Goal: Navigation & Orientation: Find specific page/section

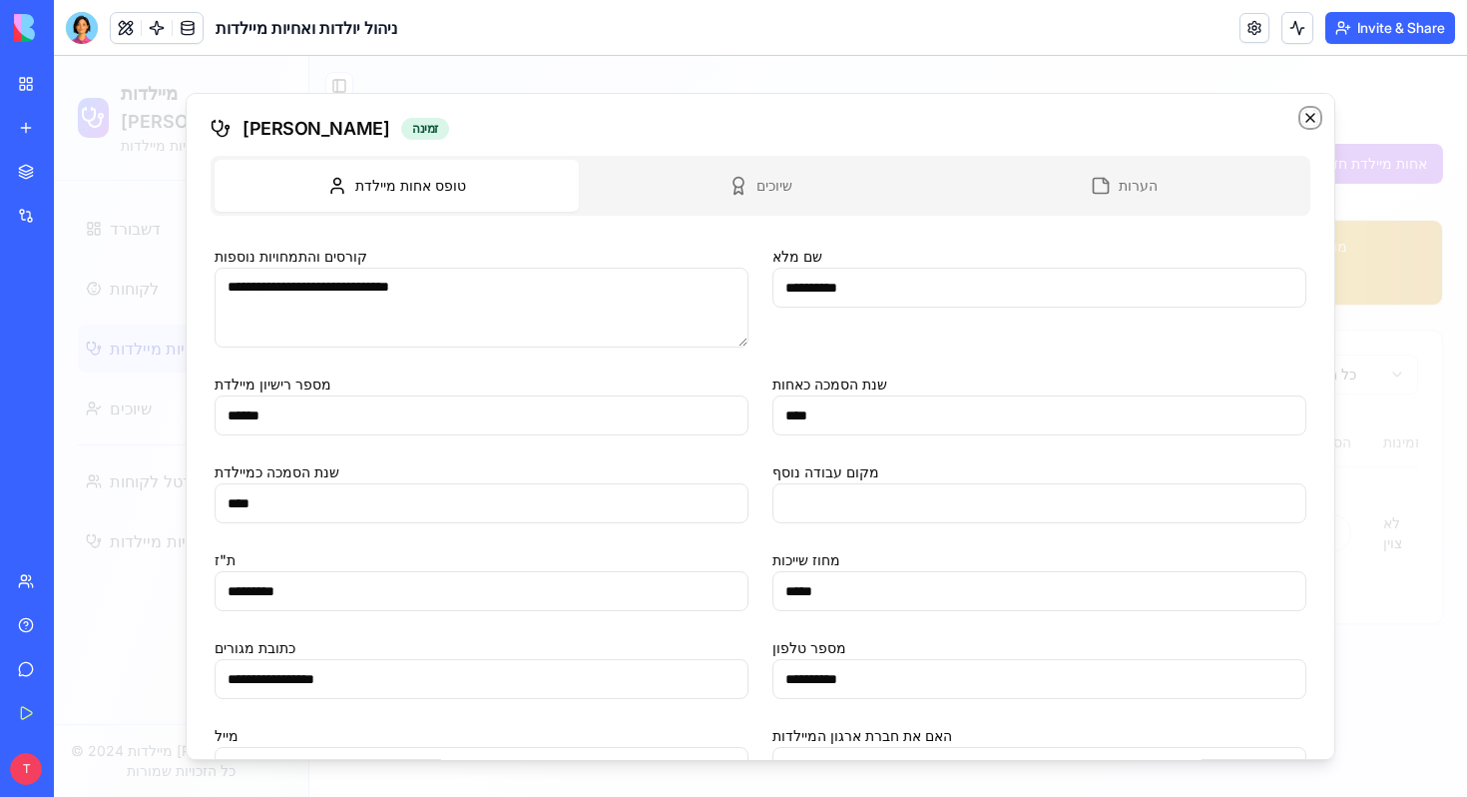
click at [1305, 118] on icon "button" at bounding box center [1311, 118] width 16 height 16
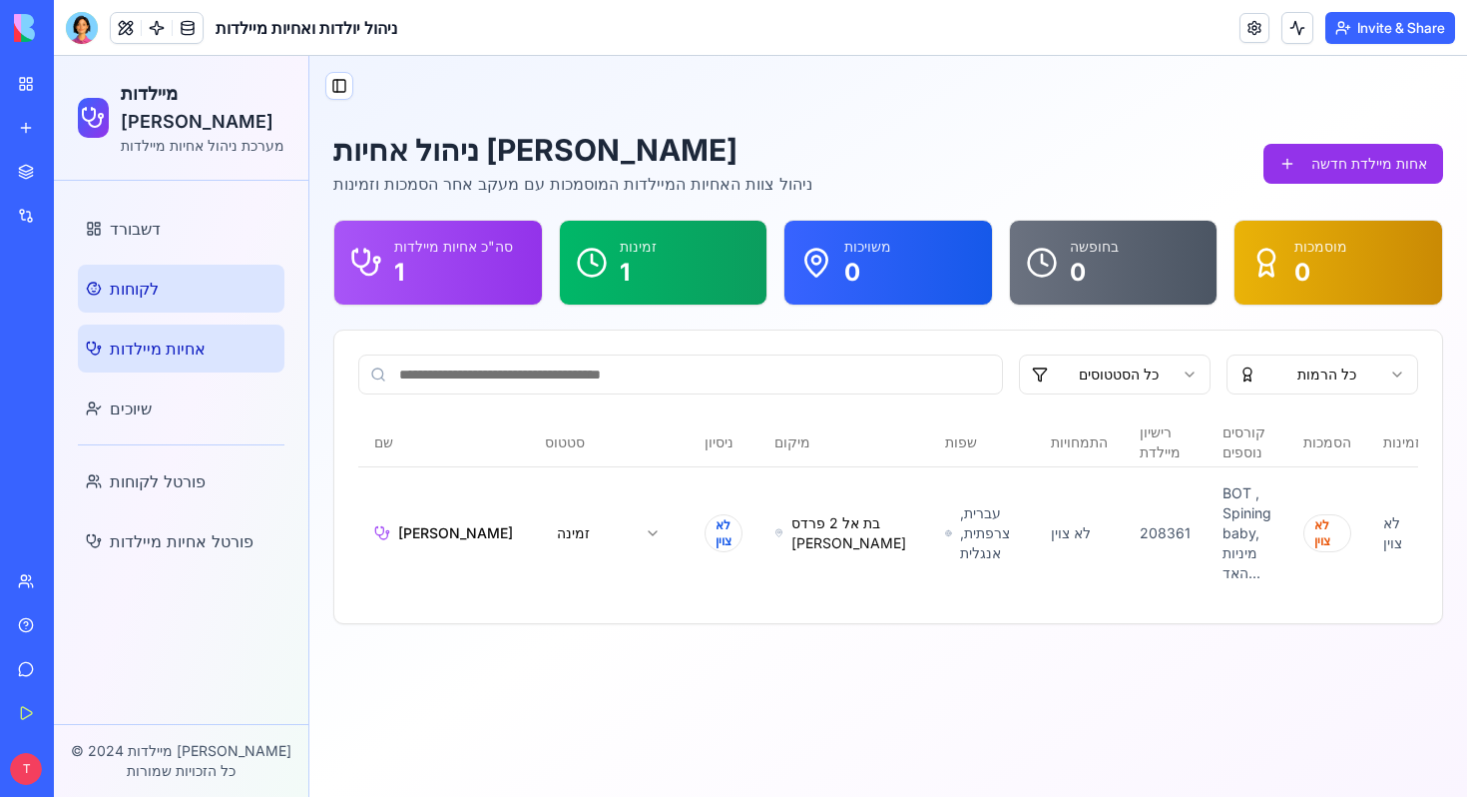
click at [171, 278] on link "לקוחות" at bounding box center [181, 289] width 207 height 48
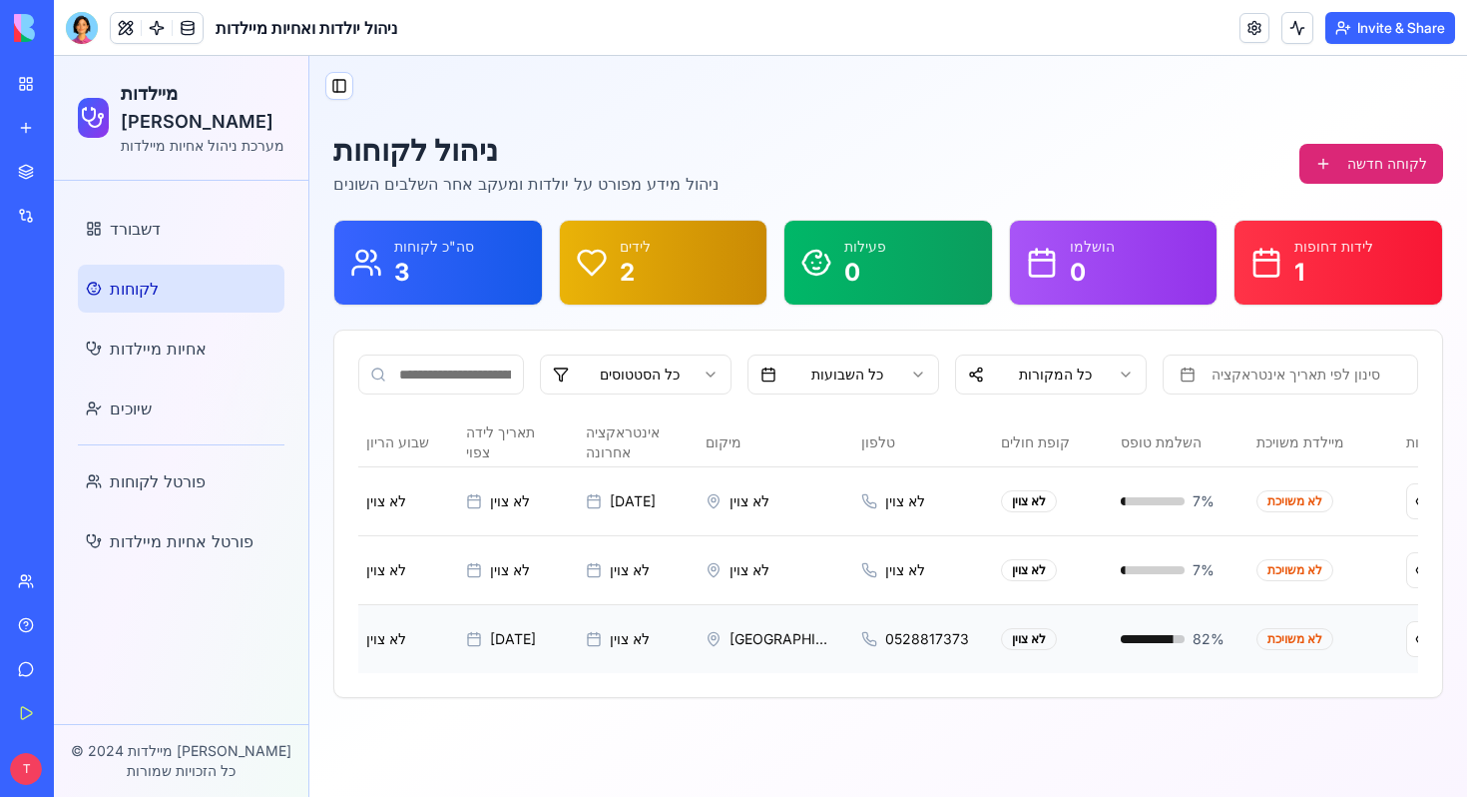
scroll to position [0, 468]
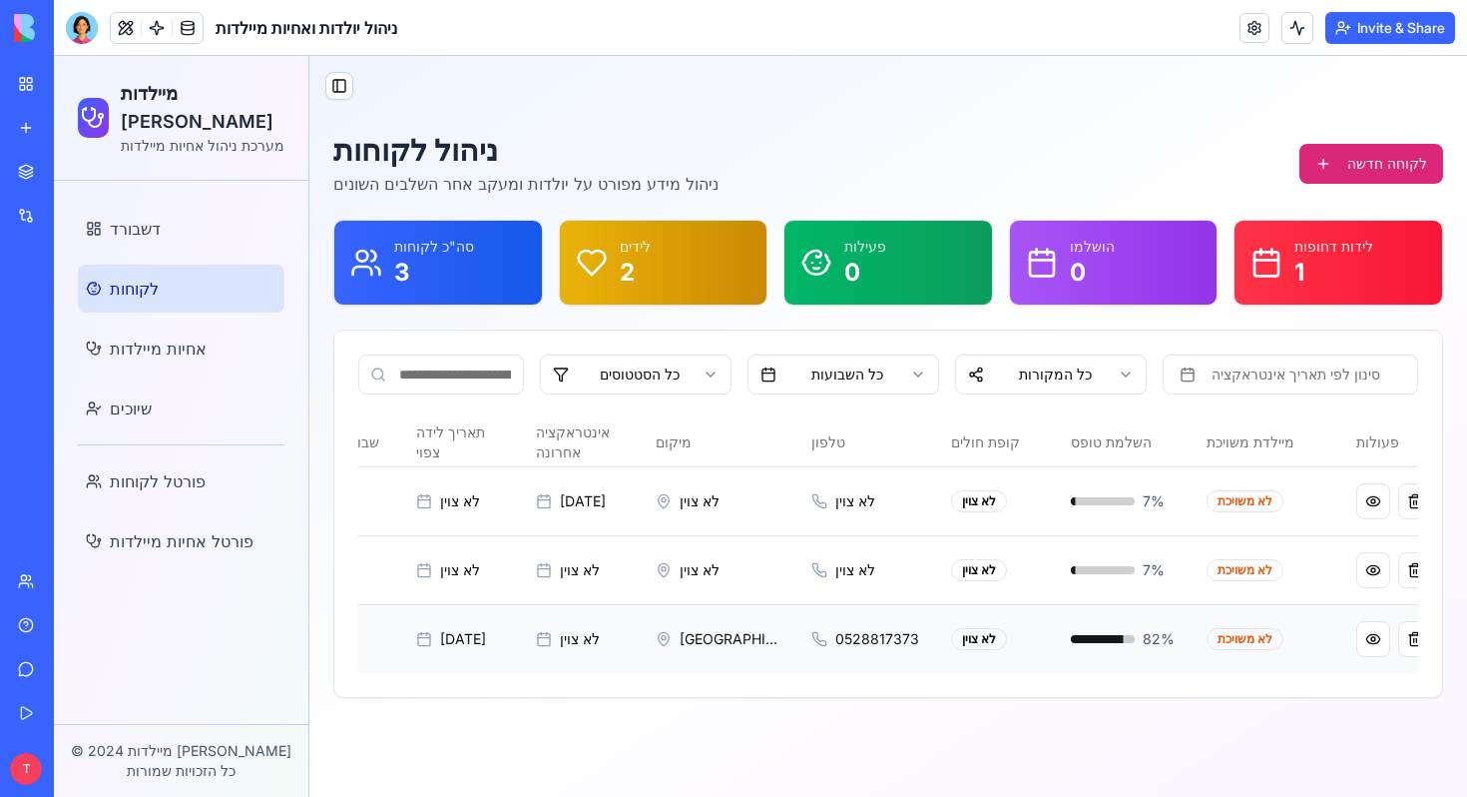
click at [1207, 635] on div "לא משויכת" at bounding box center [1245, 639] width 77 height 22
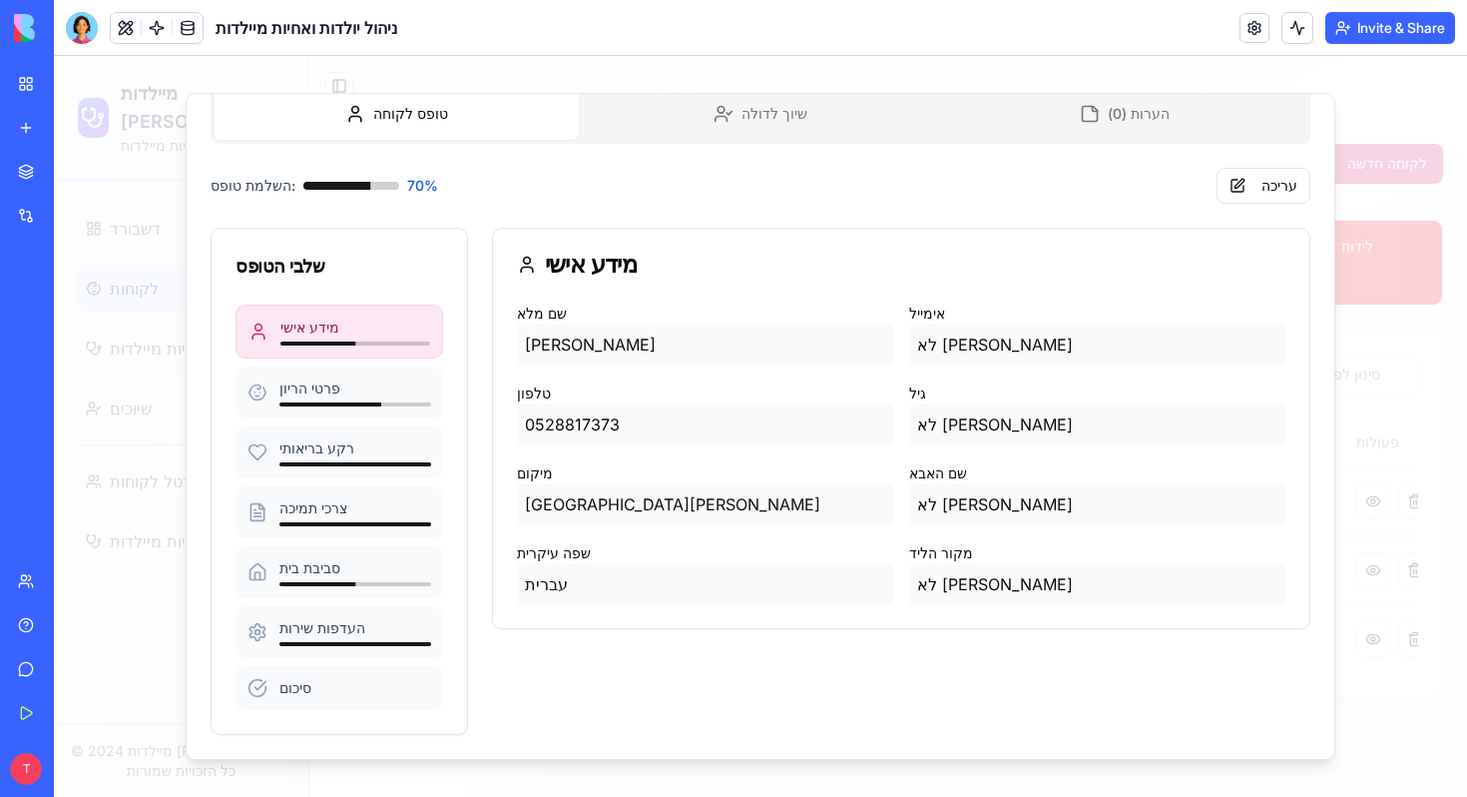
scroll to position [0, 0]
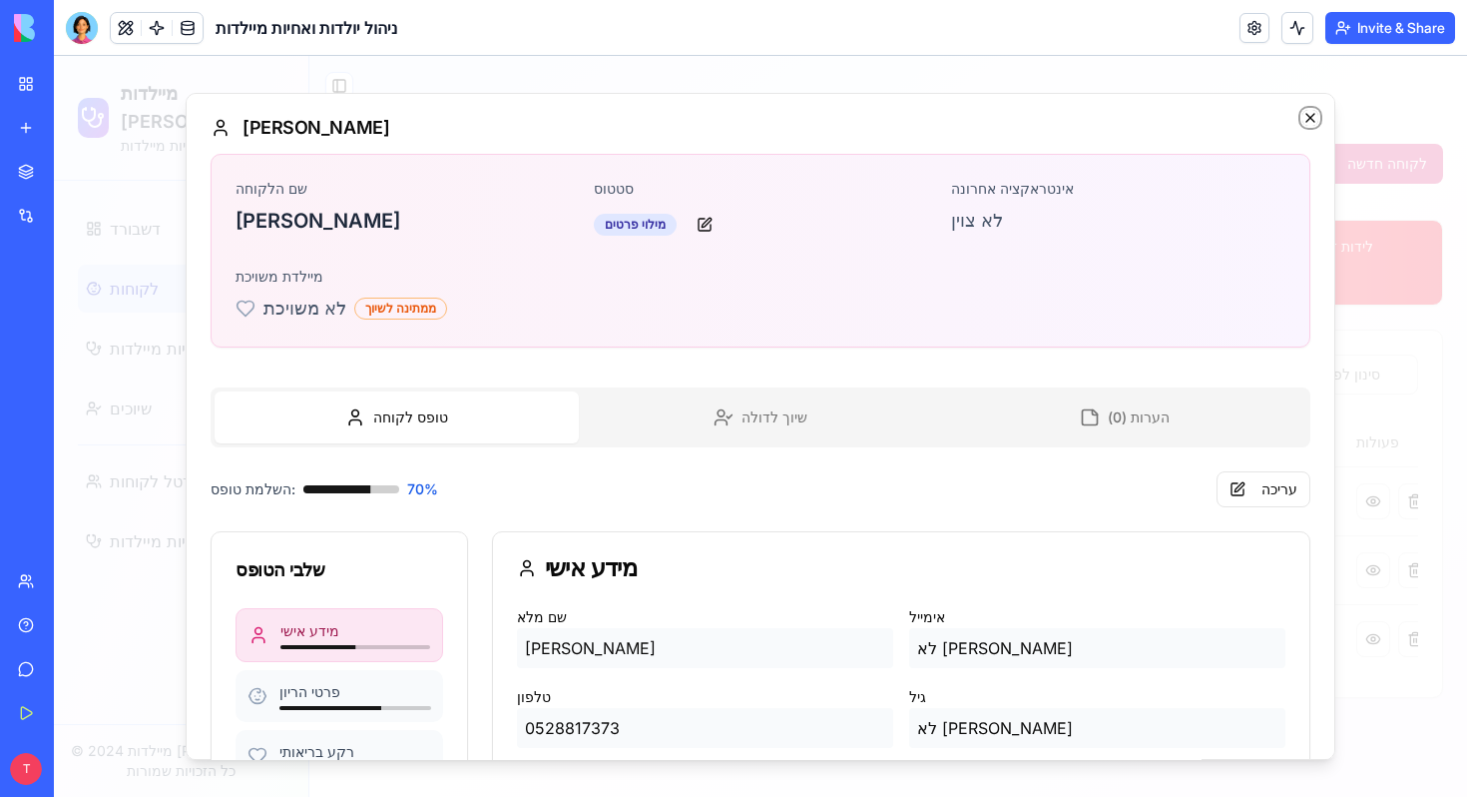
click at [1306, 116] on icon "button" at bounding box center [1311, 118] width 16 height 16
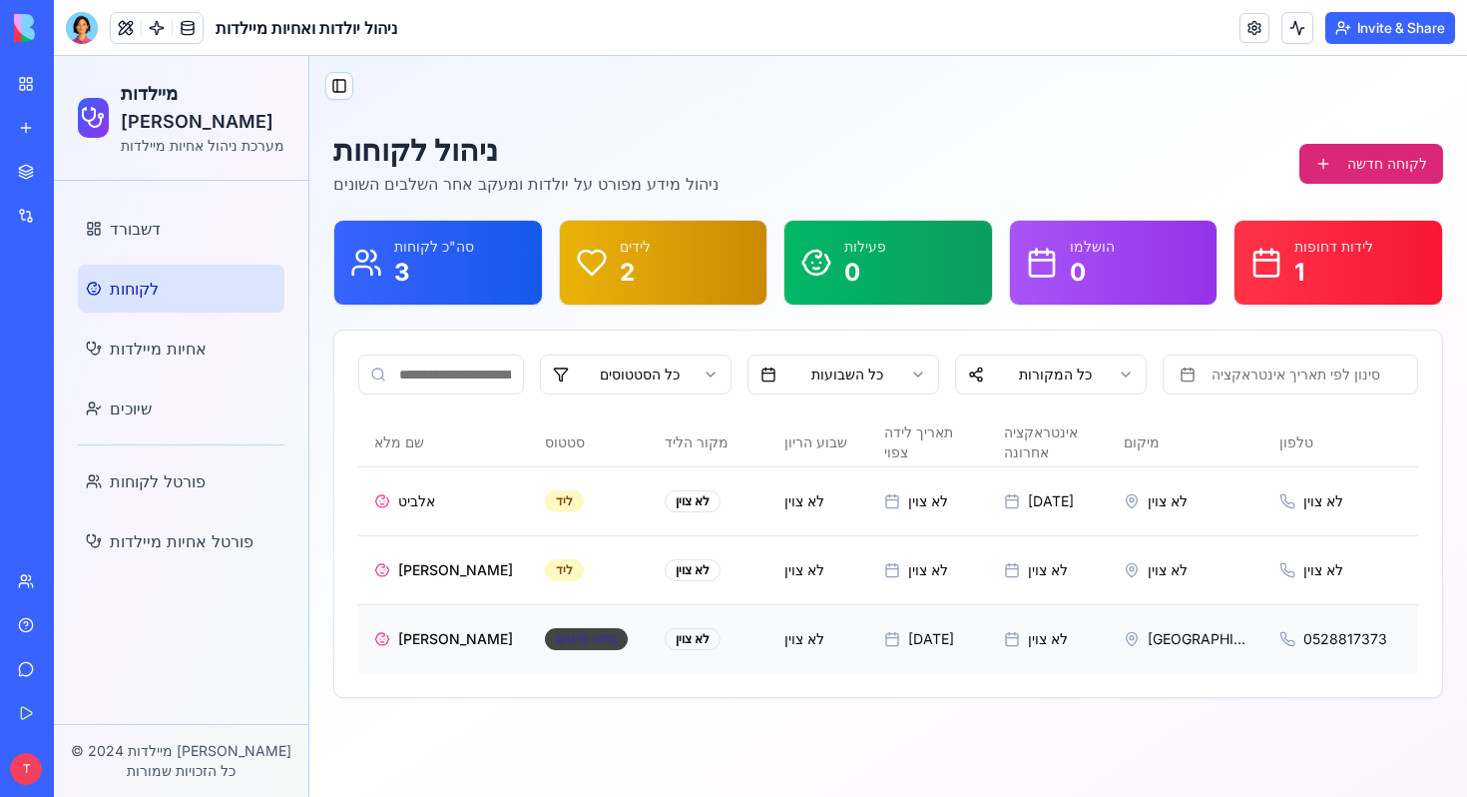
click at [600, 628] on div "מילוי פרטים" at bounding box center [586, 639] width 83 height 22
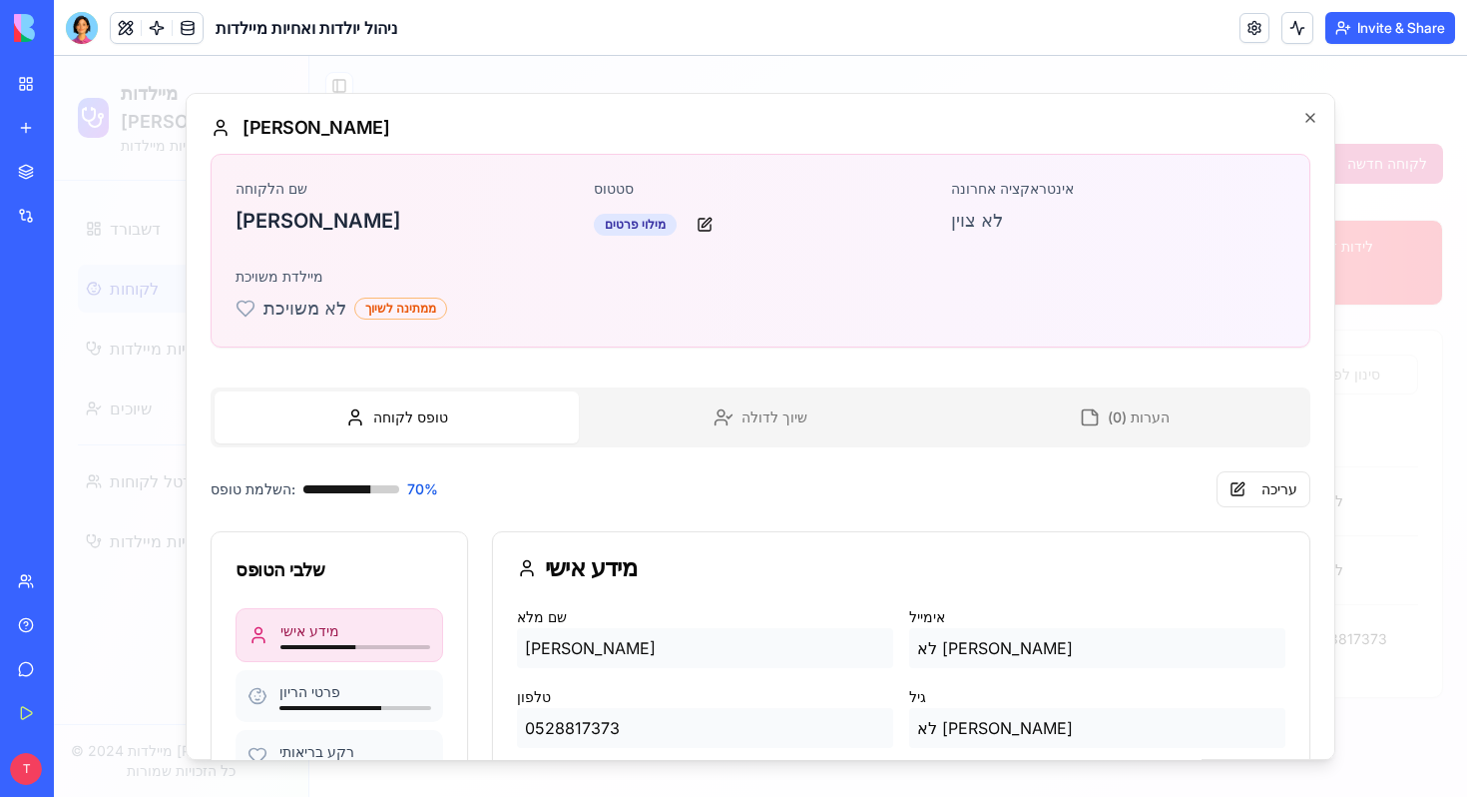
click at [421, 303] on div "ממתינה לשיוך" at bounding box center [400, 308] width 93 height 22
click at [311, 312] on p "לא משויכת" at bounding box center [305, 308] width 83 height 28
click at [1316, 118] on icon "button" at bounding box center [1311, 118] width 16 height 16
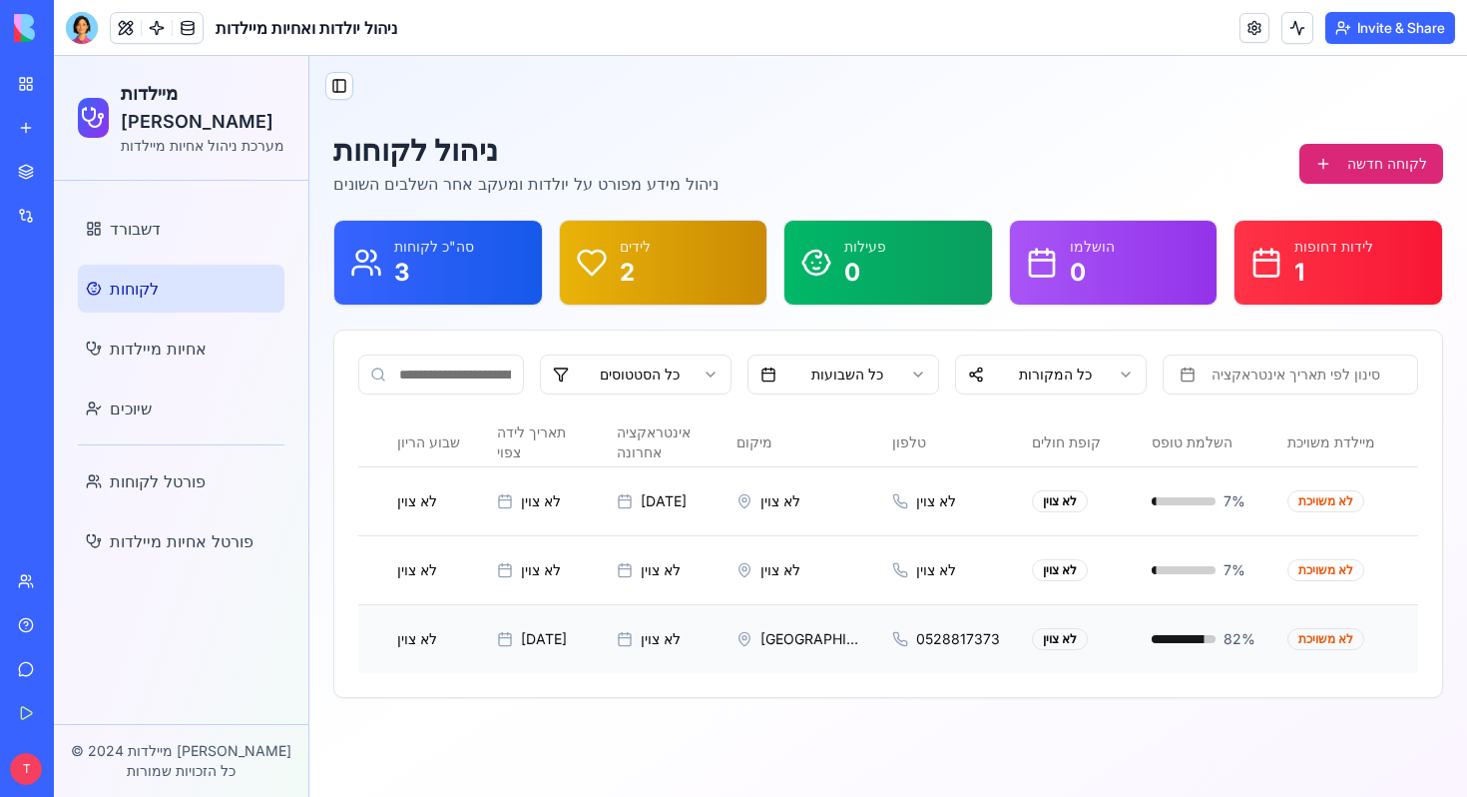
scroll to position [0, 468]
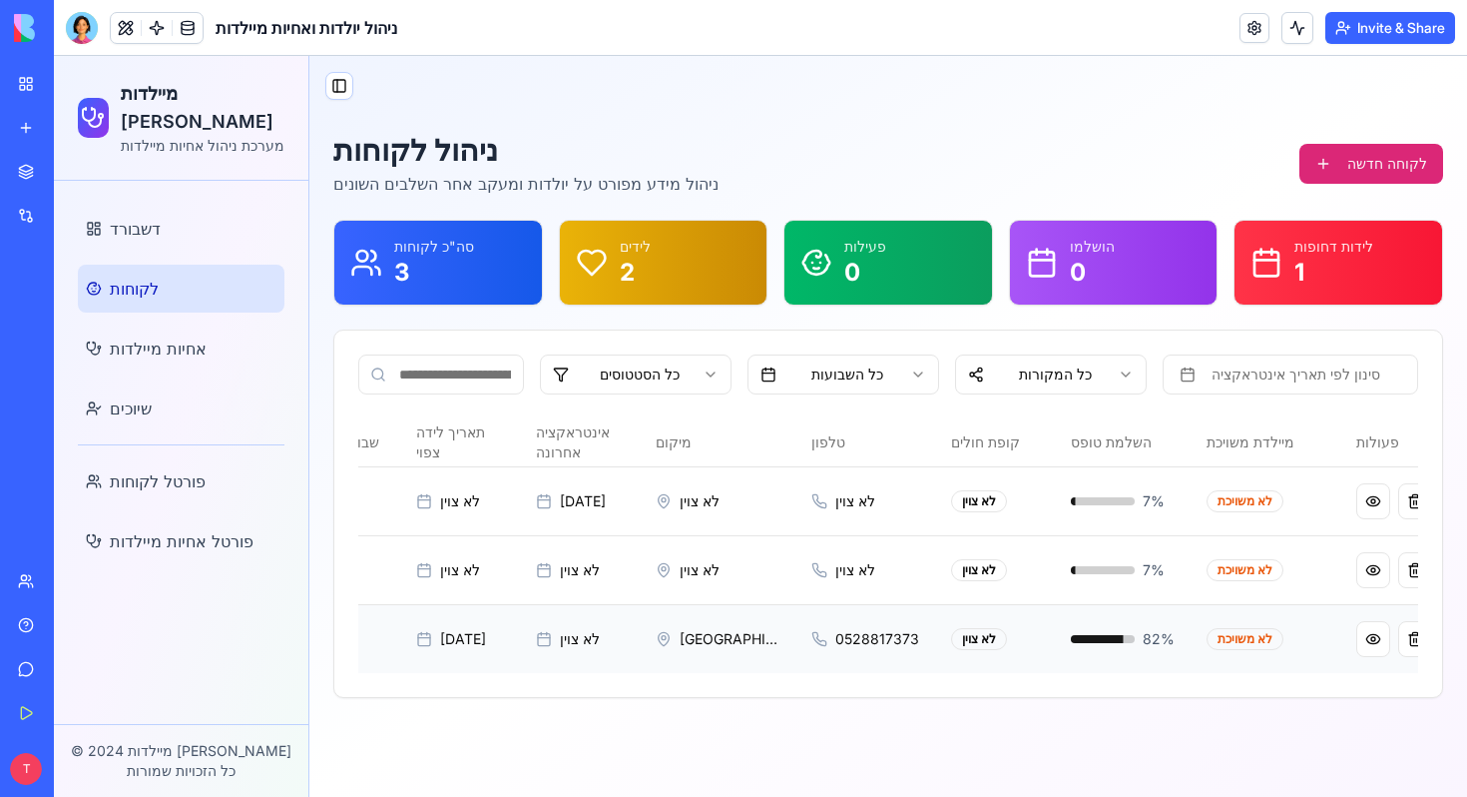
click at [1230, 645] on div "לא משויכת" at bounding box center [1245, 639] width 77 height 22
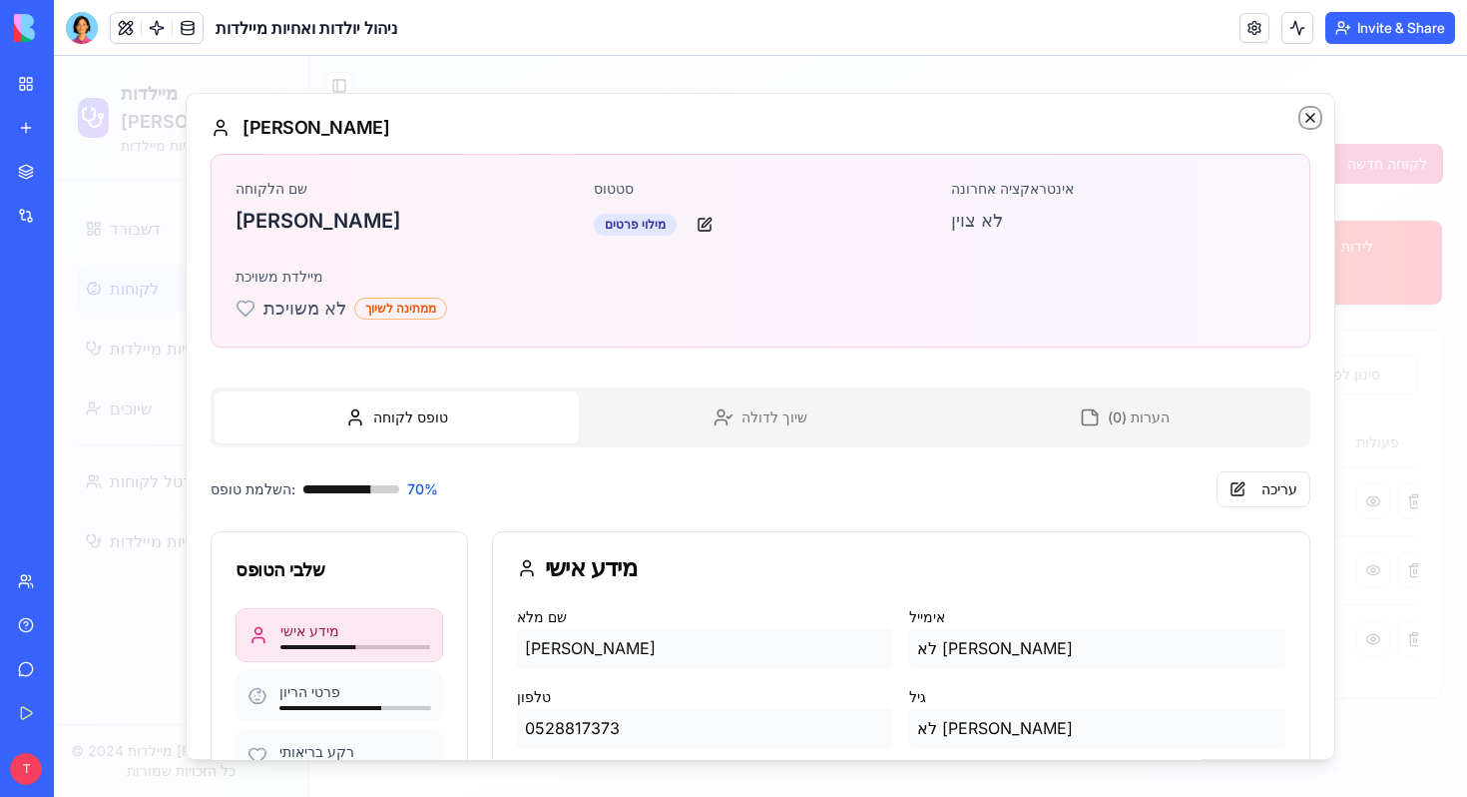
click at [1309, 112] on icon "button" at bounding box center [1311, 118] width 16 height 16
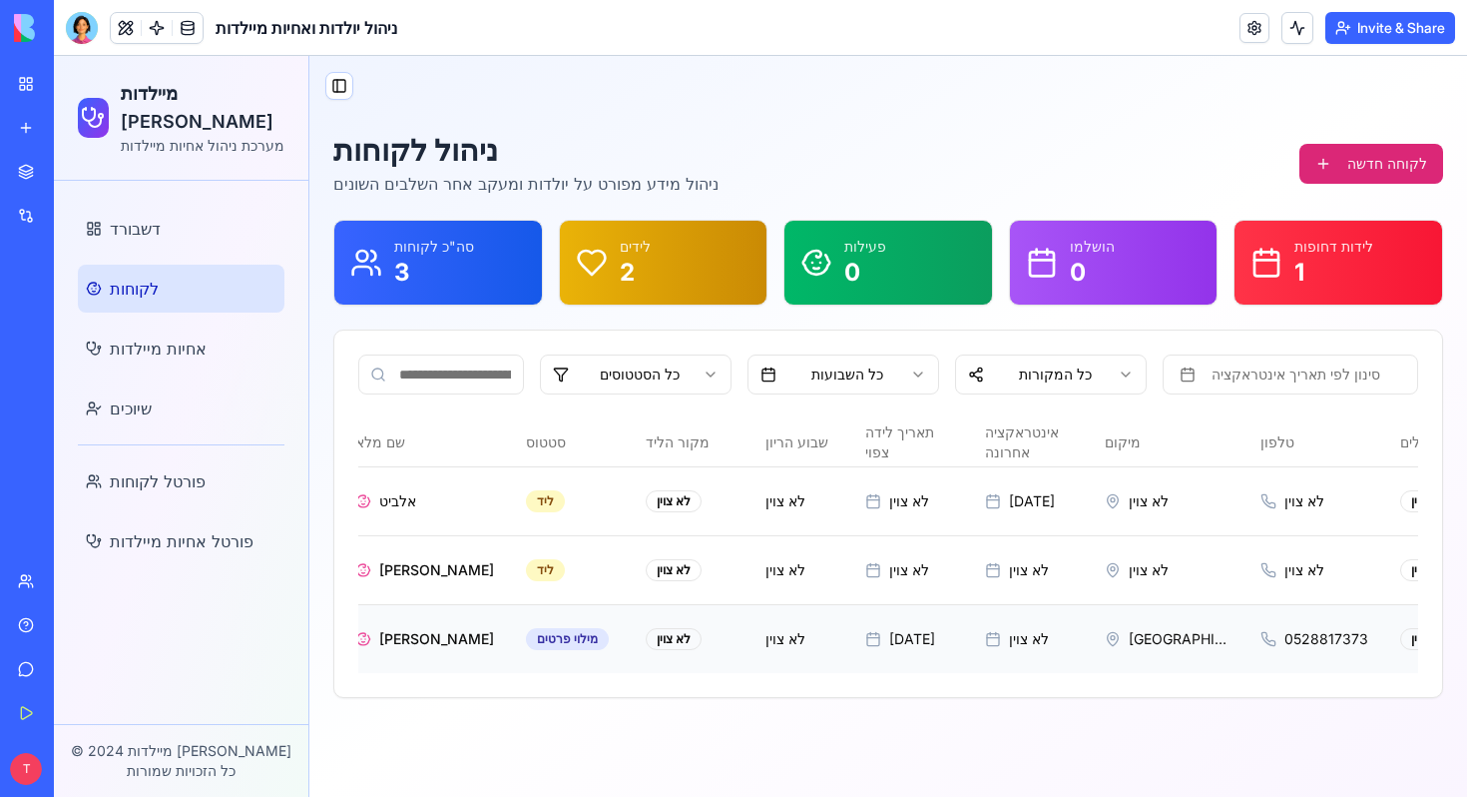
scroll to position [0, 0]
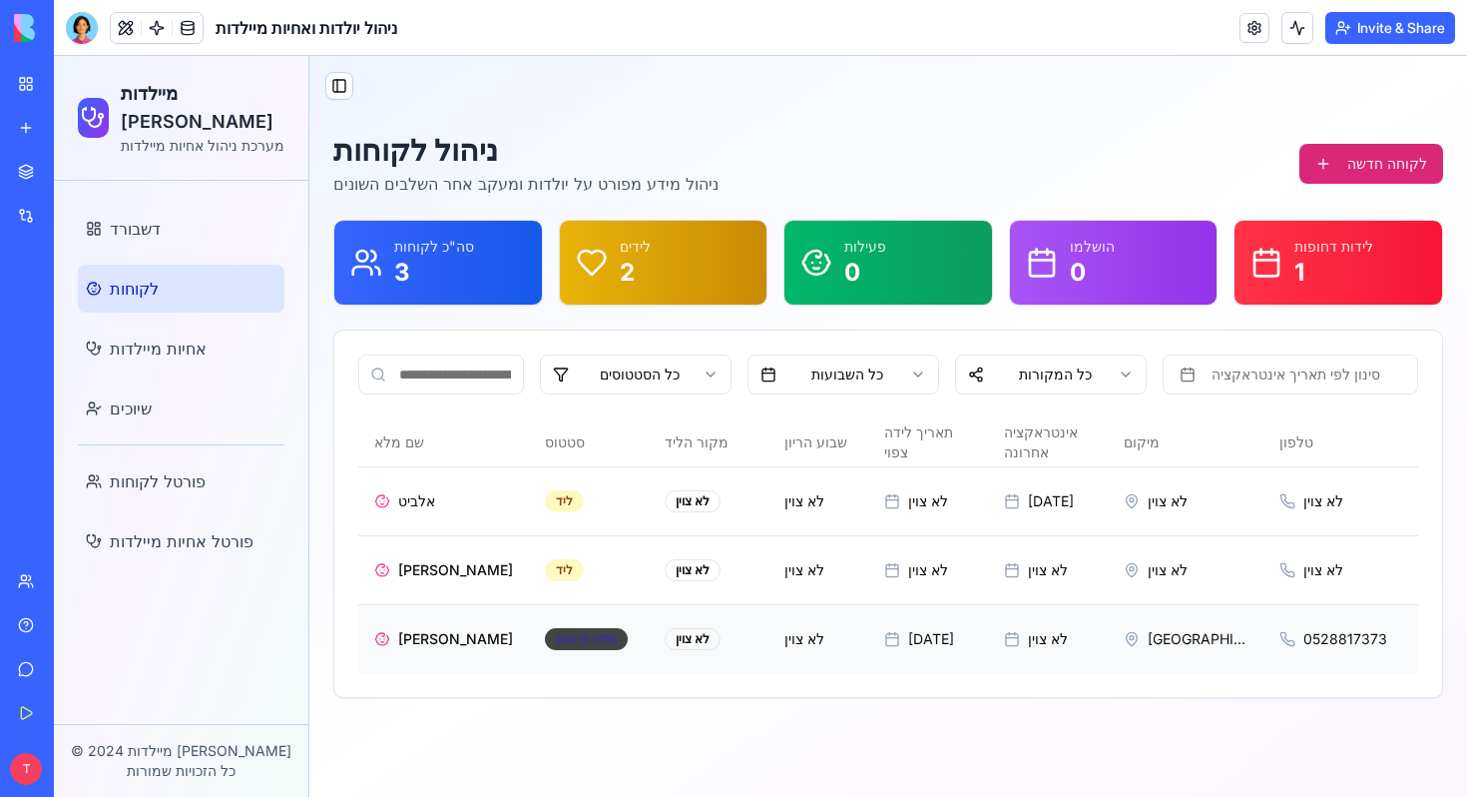
click at [577, 635] on span "מילוי פרטים" at bounding box center [586, 639] width 61 height 16
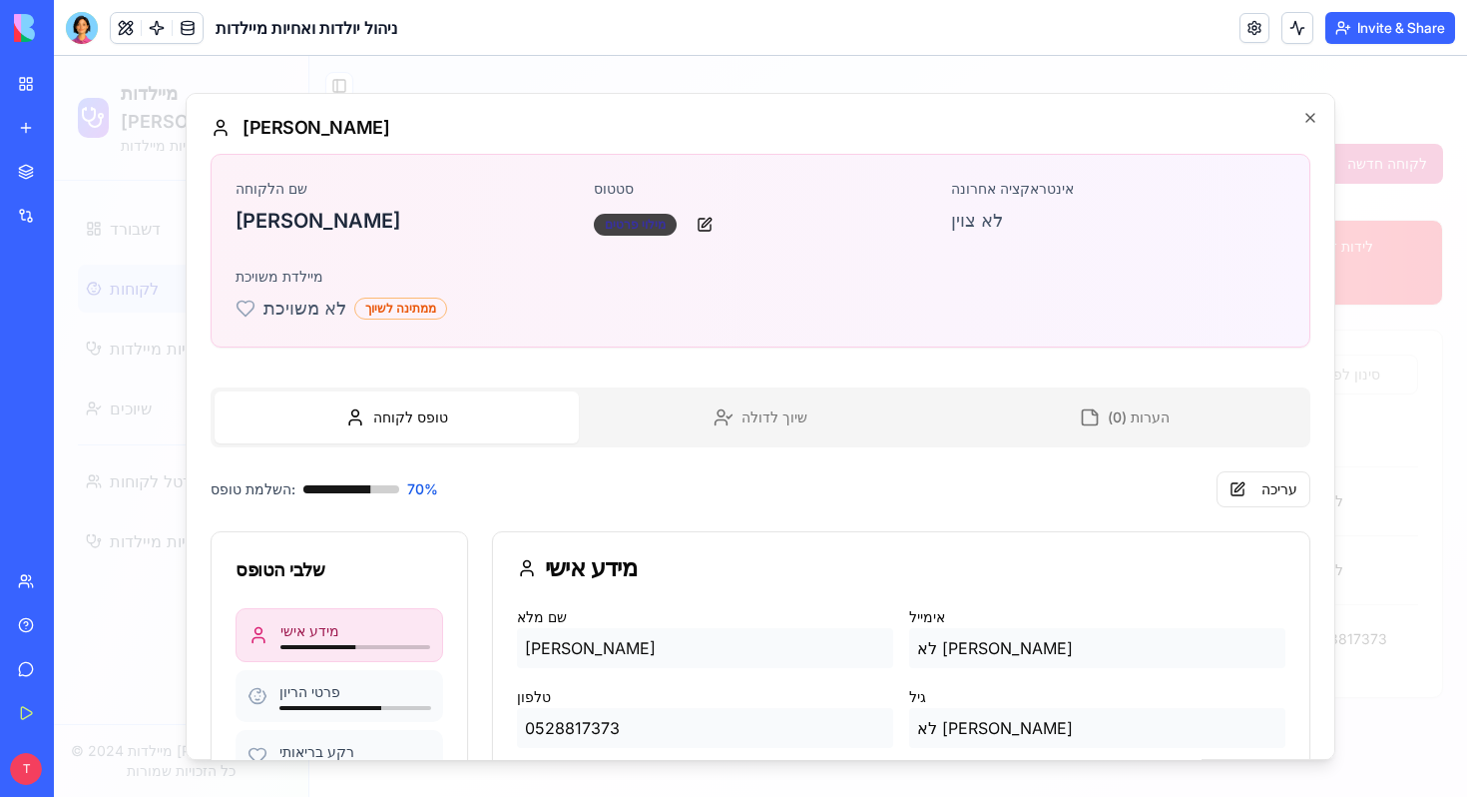
click at [643, 227] on div "מילוי פרטים" at bounding box center [635, 225] width 83 height 22
click at [711, 223] on button at bounding box center [705, 225] width 40 height 36
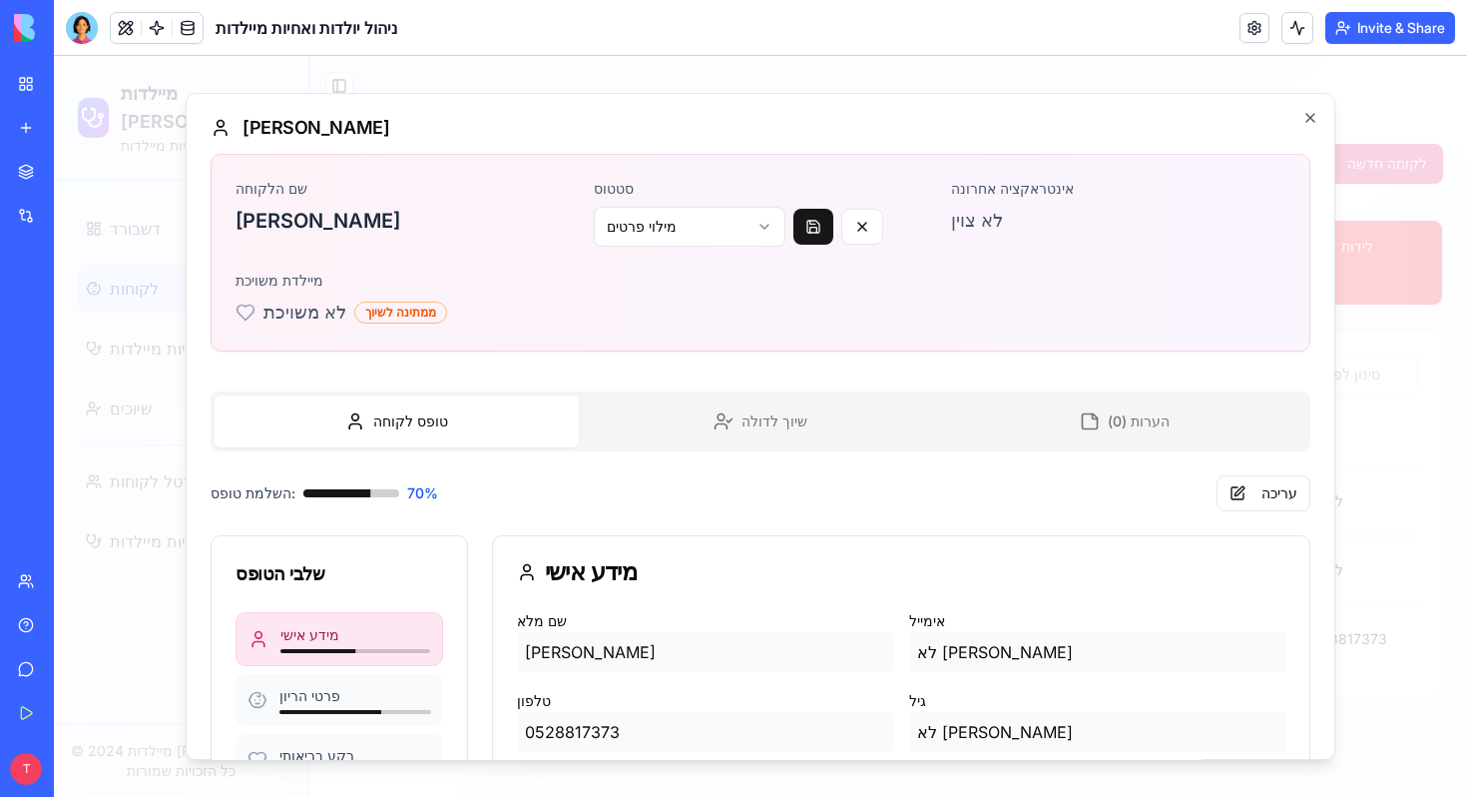
click at [733, 234] on body "מיילדות [PERSON_NAME] מערכת ניהול אחיות מיילדות דשבורד לקוחות אחיות מיילדות שיו…" at bounding box center [760, 426] width 1413 height 741
click at [1317, 120] on icon "button" at bounding box center [1311, 118] width 16 height 16
